Goal: Transaction & Acquisition: Purchase product/service

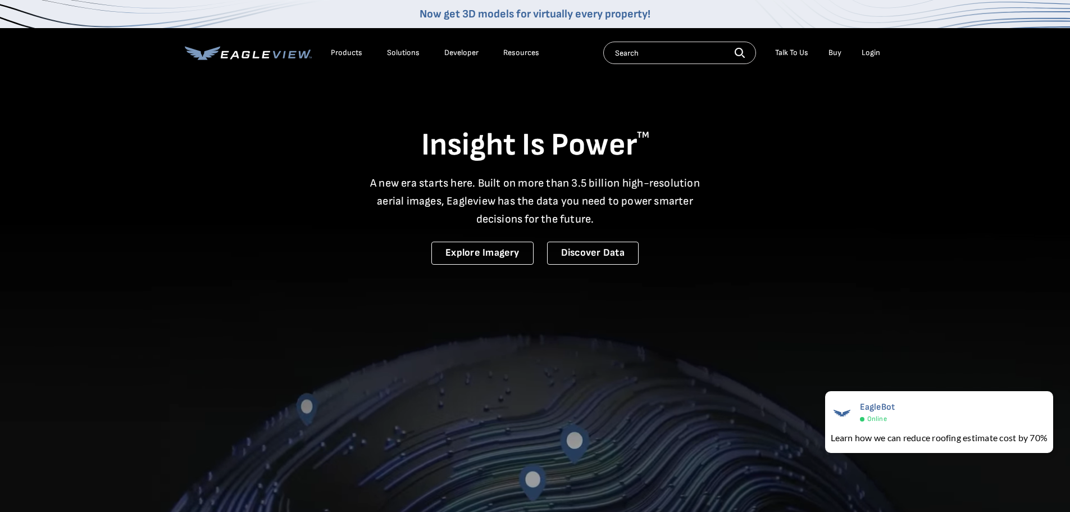
click at [871, 51] on div "Login" at bounding box center [870, 53] width 19 height 10
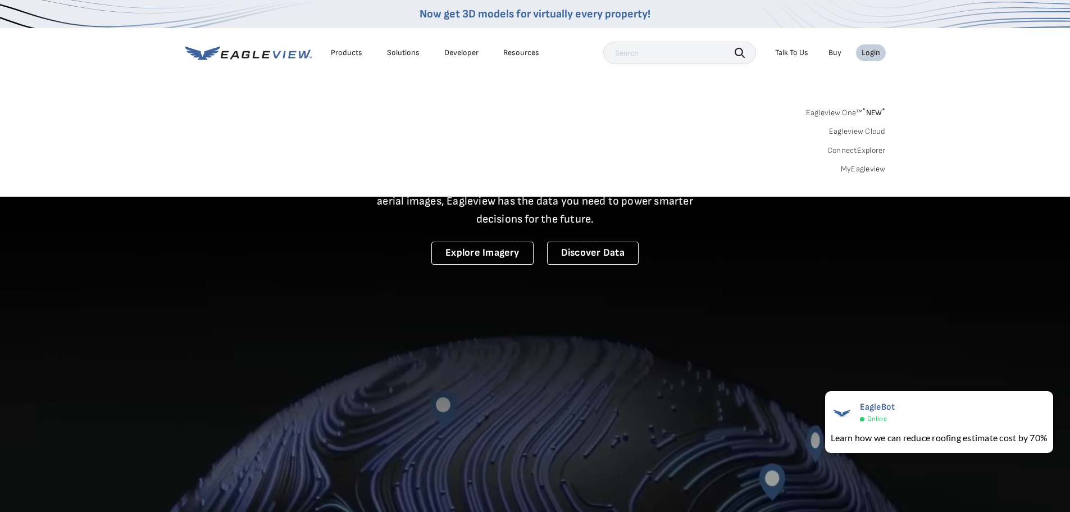
click at [841, 132] on link "Eagleview Cloud" at bounding box center [857, 131] width 57 height 10
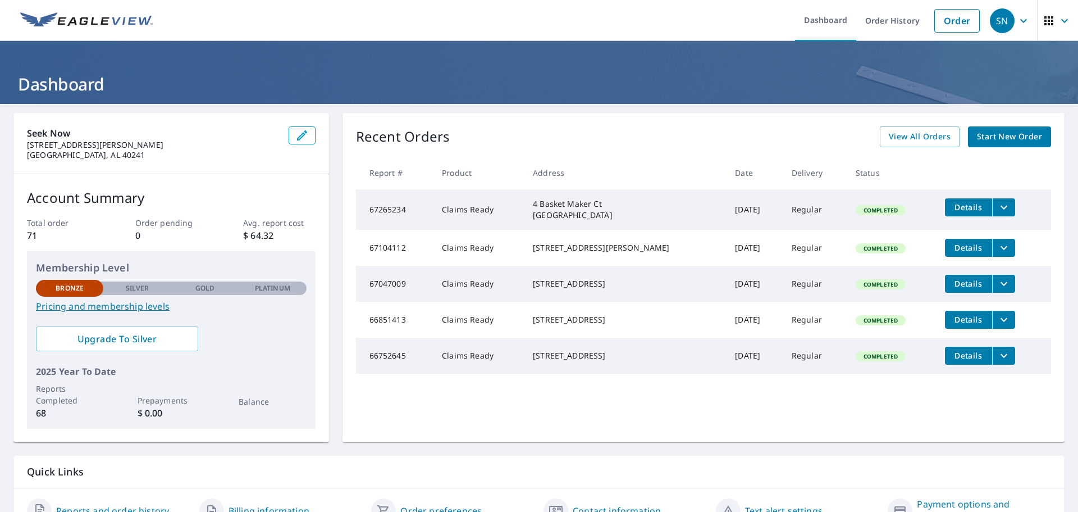
click at [1000, 135] on span "Start New Order" at bounding box center [1009, 137] width 65 height 14
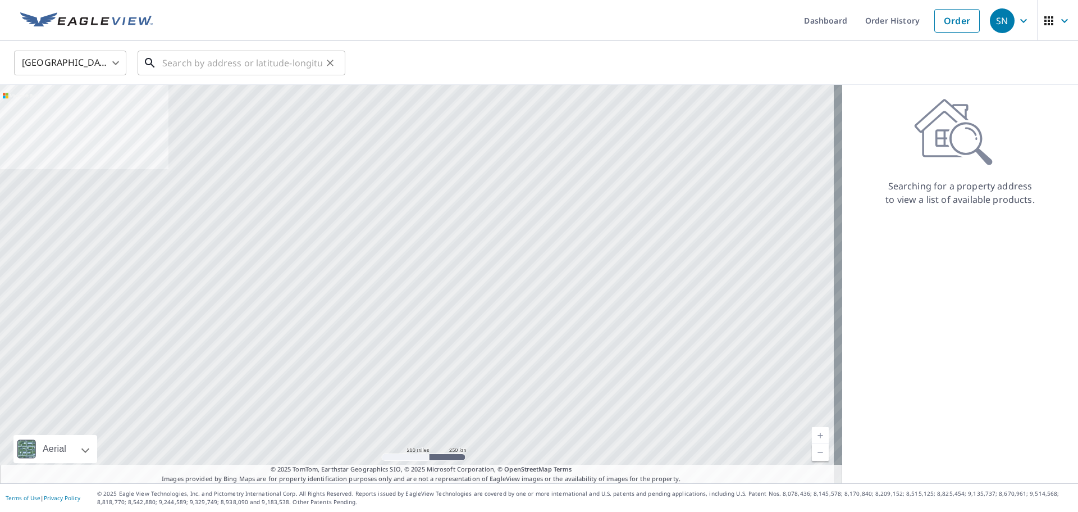
click at [211, 67] on input "text" at bounding box center [242, 62] width 160 height 31
paste input "[STREET_ADDRESS]"
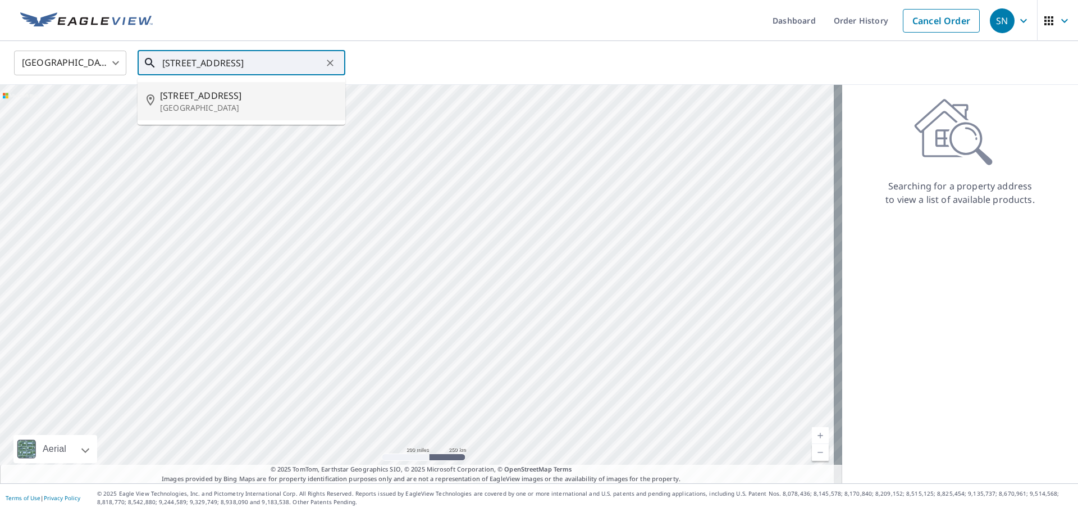
click at [226, 105] on p "[GEOGRAPHIC_DATA]" at bounding box center [248, 107] width 176 height 11
type input "[STREET_ADDRESS]"
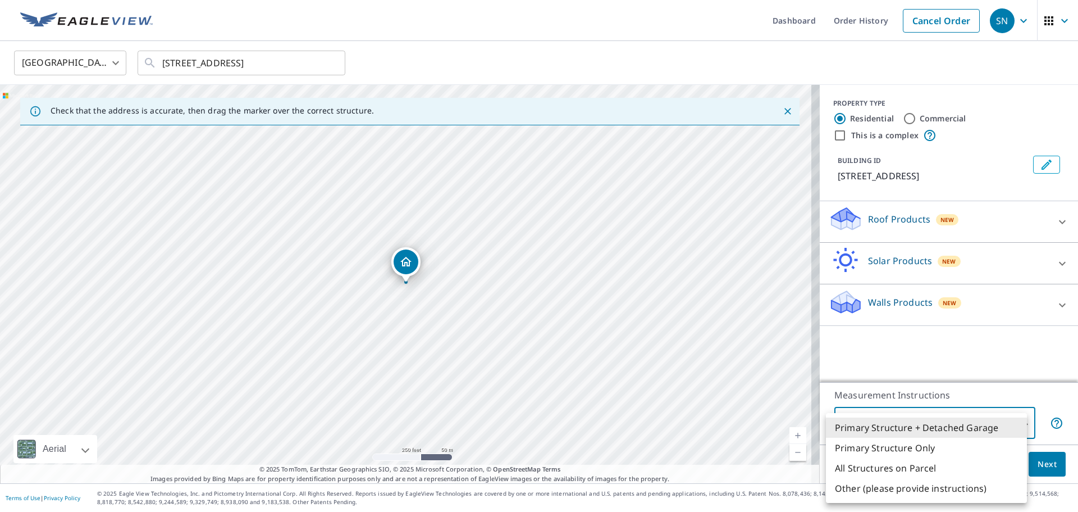
click at [1014, 422] on body "SN SN Dashboard Order History Cancel Order SN [GEOGRAPHIC_DATA] [GEOGRAPHIC_DAT…" at bounding box center [539, 256] width 1078 height 512
click at [923, 449] on li "Primary Structure Only" at bounding box center [926, 447] width 201 height 20
type input "2"
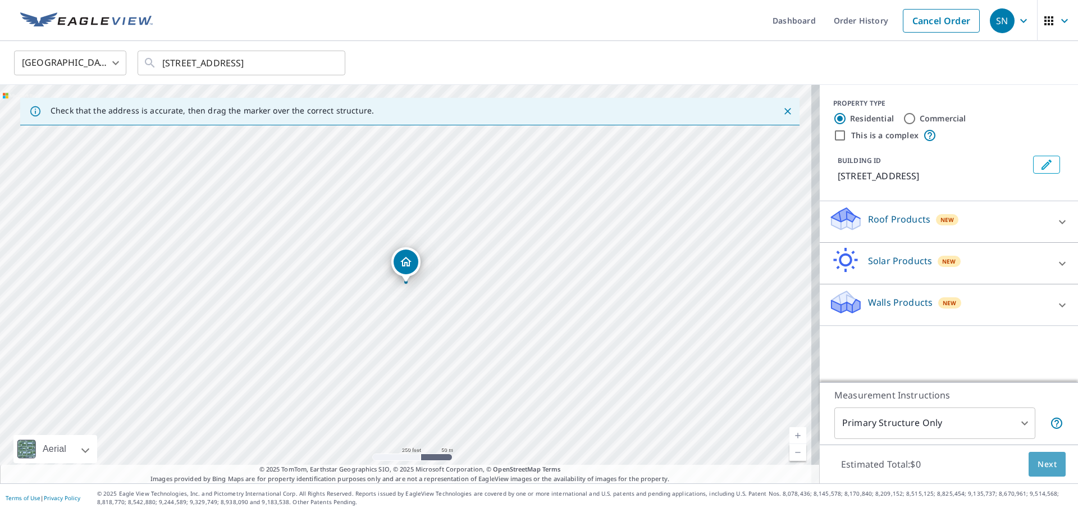
click at [1047, 465] on span "Next" at bounding box center [1047, 464] width 19 height 14
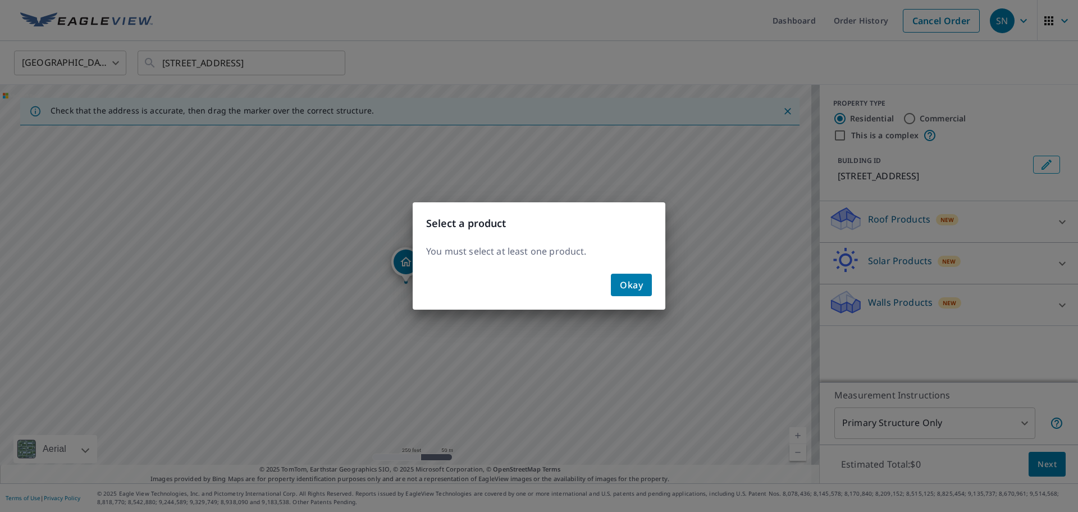
click at [632, 286] on span "Okay" at bounding box center [631, 285] width 23 height 16
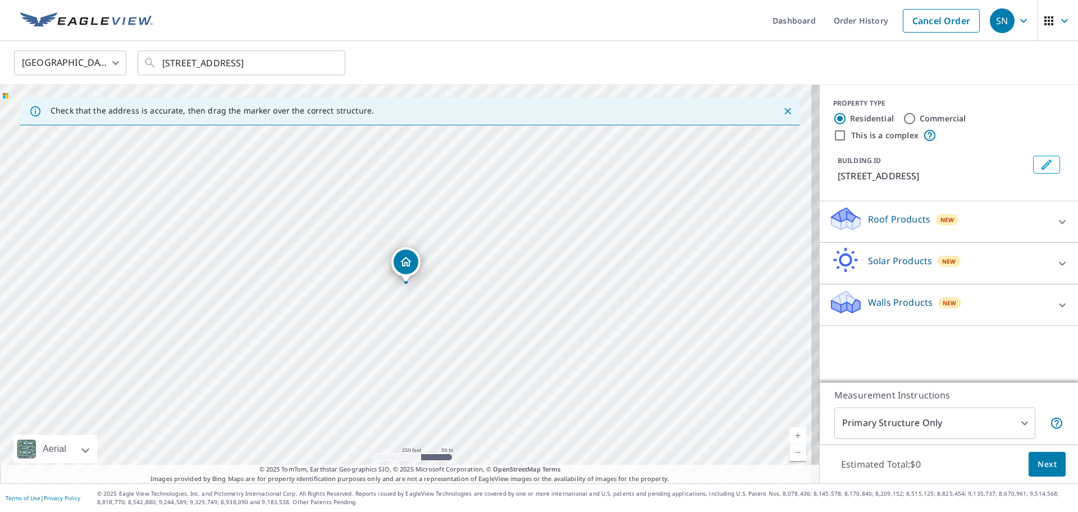
click at [875, 221] on p "Roof Products" at bounding box center [899, 218] width 62 height 13
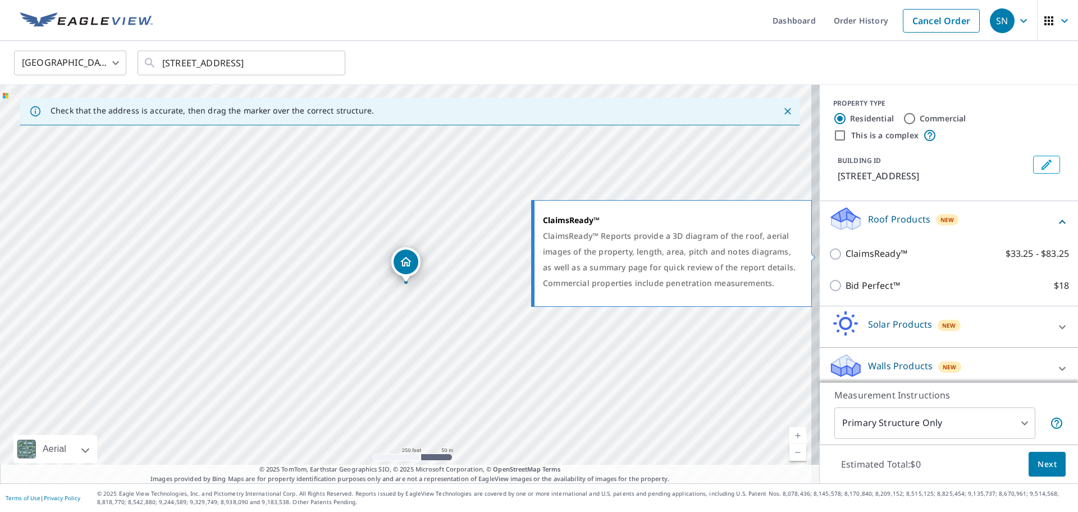
click at [862, 256] on p "ClaimsReady™" at bounding box center [877, 253] width 62 height 14
click at [846, 256] on input "ClaimsReady™ $33.25 - $83.25" at bounding box center [837, 253] width 17 height 13
checkbox input "true"
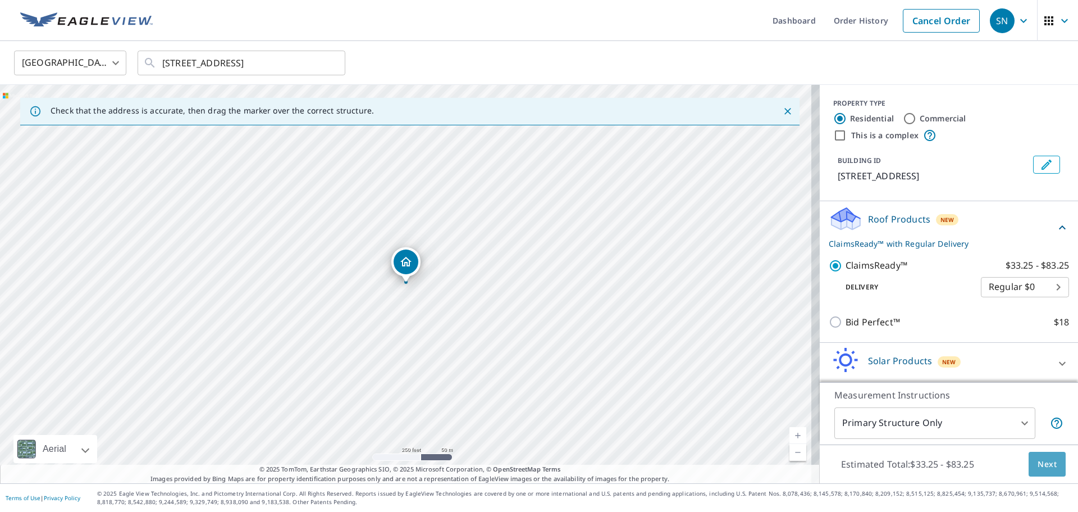
click at [1044, 459] on span "Next" at bounding box center [1047, 464] width 19 height 14
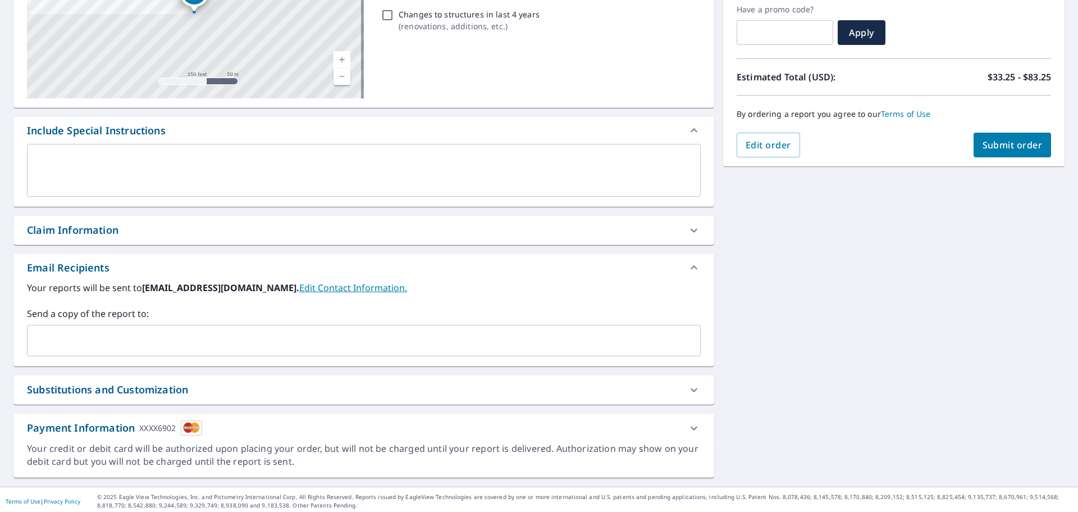
scroll to position [195, 0]
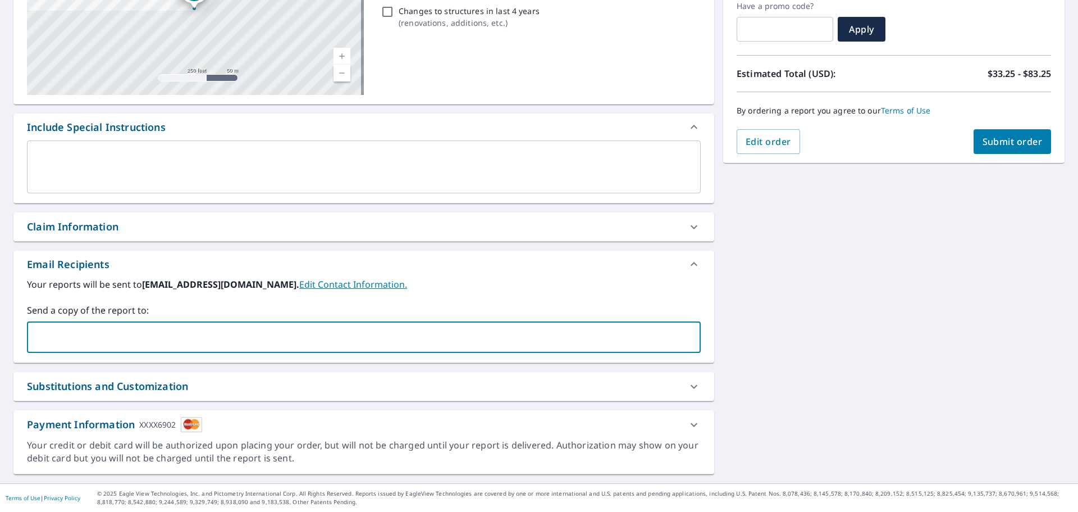
click at [217, 343] on input "text" at bounding box center [355, 336] width 647 height 21
type input "[EMAIL_ADDRESS][DOMAIN_NAME];"
type input "[EMAIL_ADDRESS][DOMAIN_NAME]"
type input "J"
type input "[EMAIL_ADDRESS][DOMAIN_NAME]"
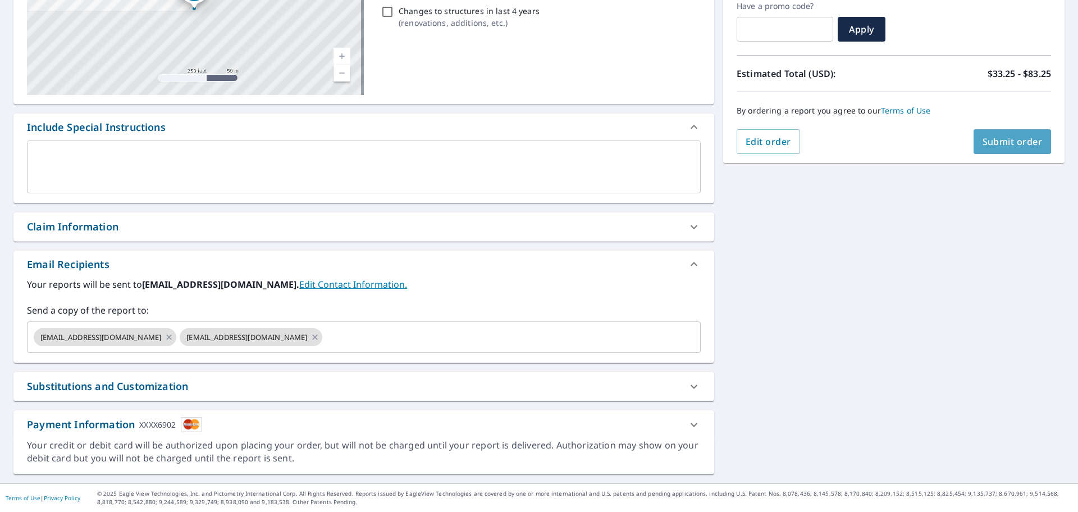
click at [985, 146] on span "Submit order" at bounding box center [1013, 141] width 60 height 12
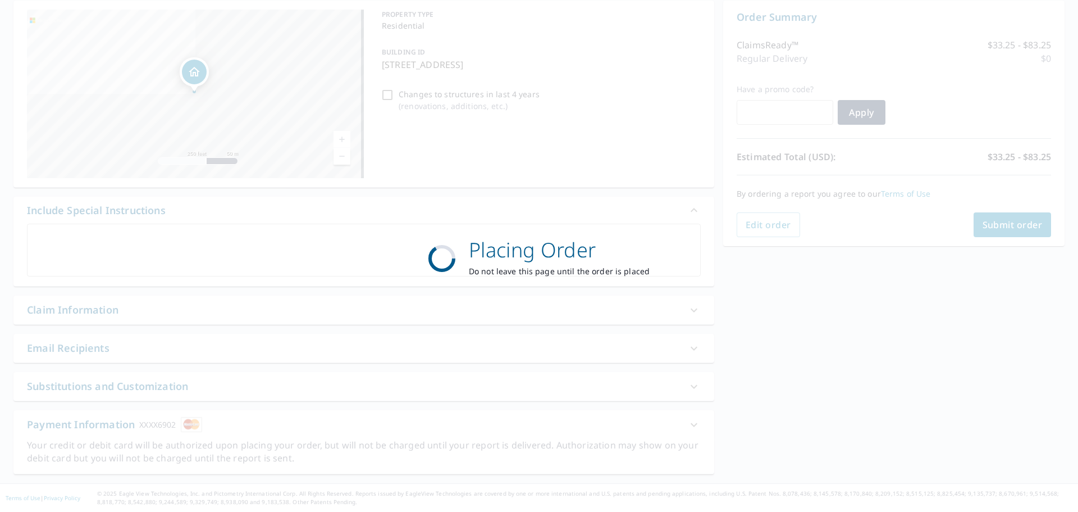
scroll to position [112, 0]
